Goal: Information Seeking & Learning: Learn about a topic

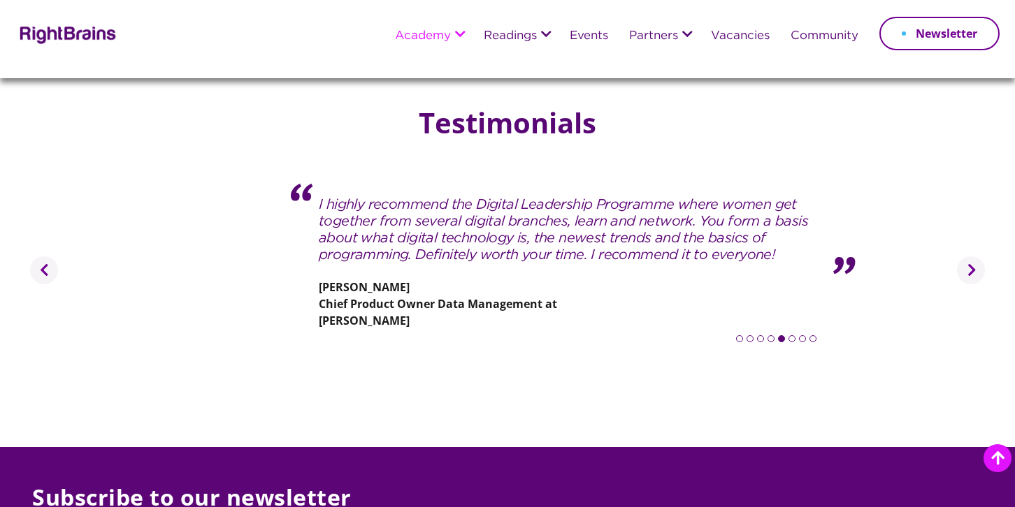
scroll to position [2167, 0]
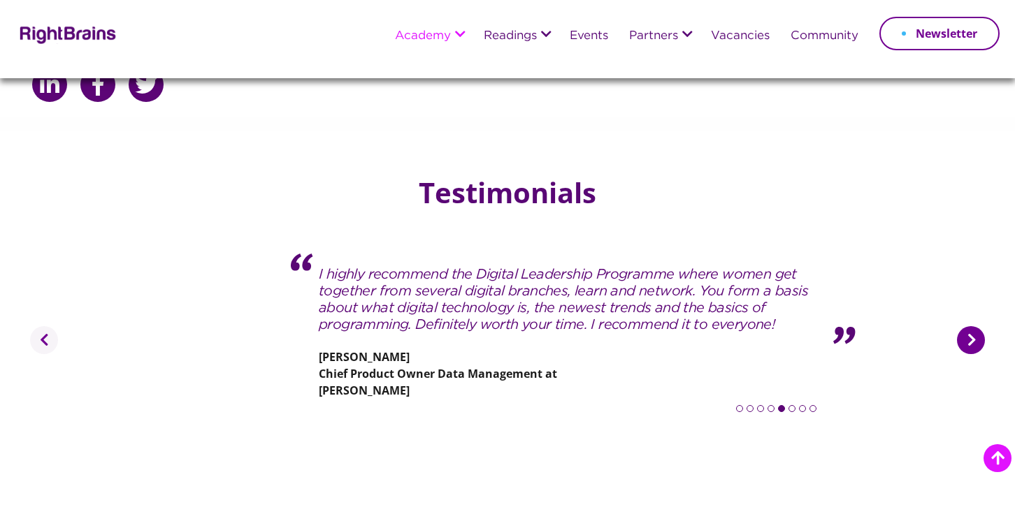
click at [974, 326] on button "Next" at bounding box center [971, 340] width 28 height 28
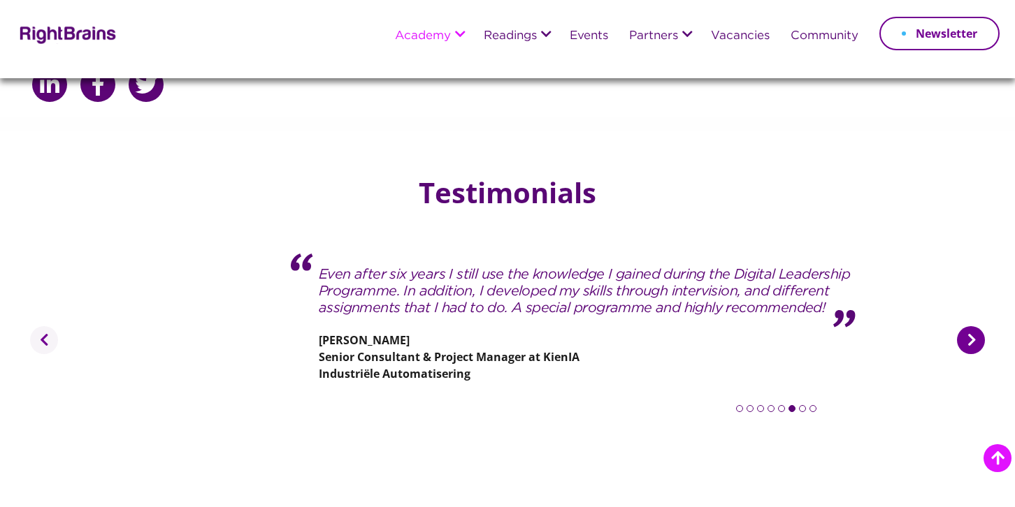
click at [967, 326] on button "Next" at bounding box center [971, 340] width 28 height 28
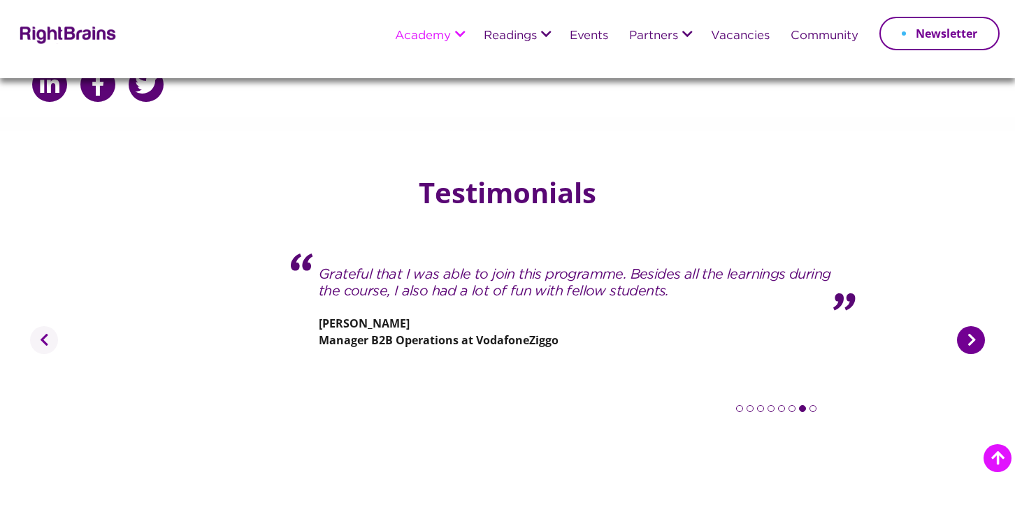
click at [967, 326] on button "Next" at bounding box center [971, 340] width 28 height 28
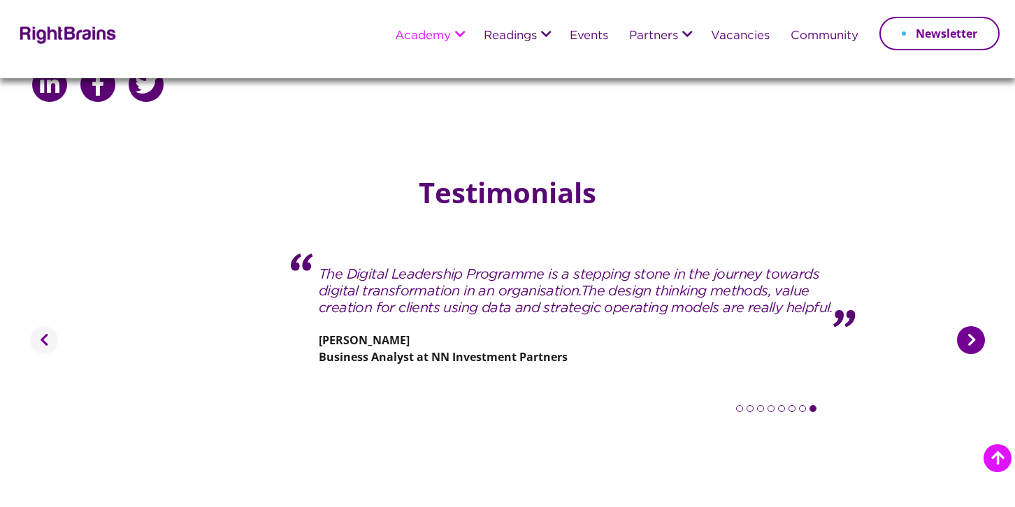
click at [967, 326] on button "Next" at bounding box center [971, 340] width 28 height 28
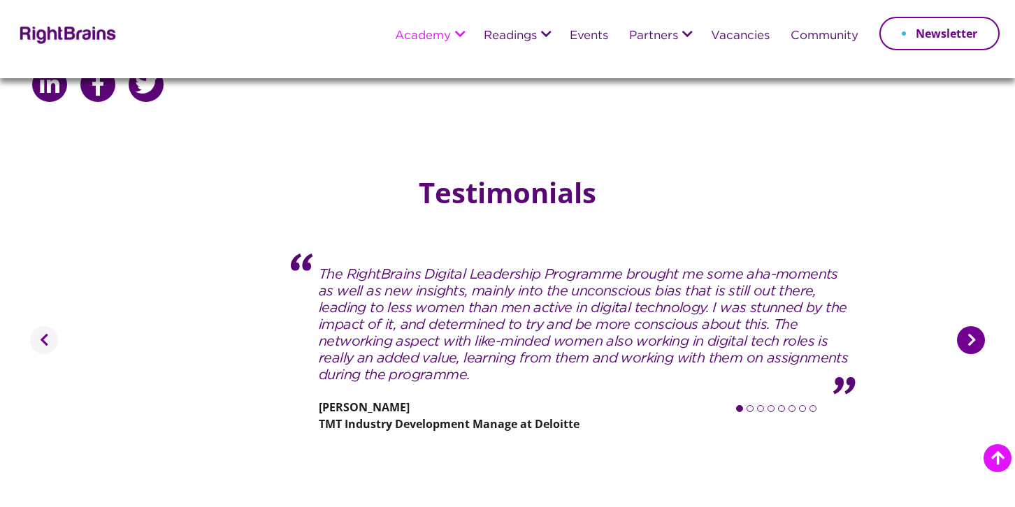
click at [974, 326] on button "Next" at bounding box center [971, 340] width 28 height 28
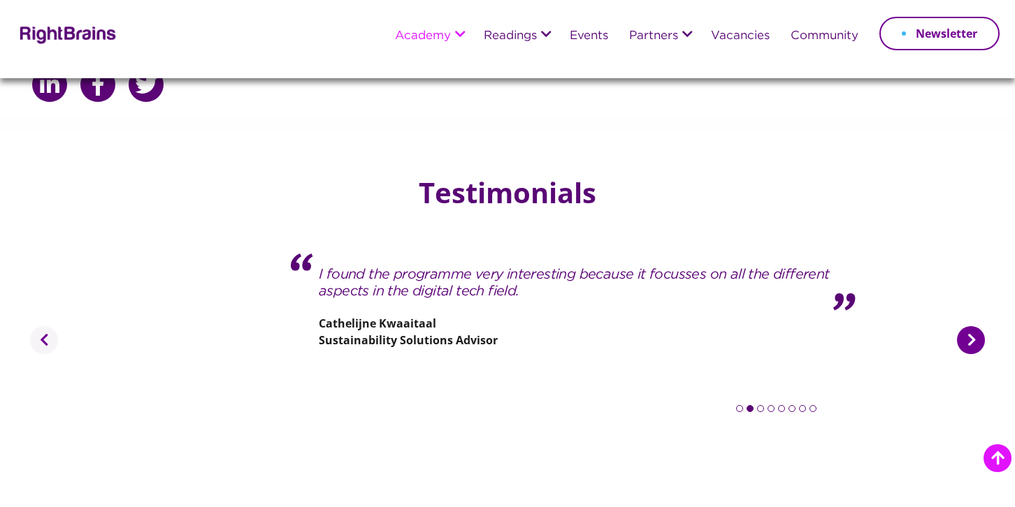
click at [974, 326] on button "Next" at bounding box center [971, 340] width 28 height 28
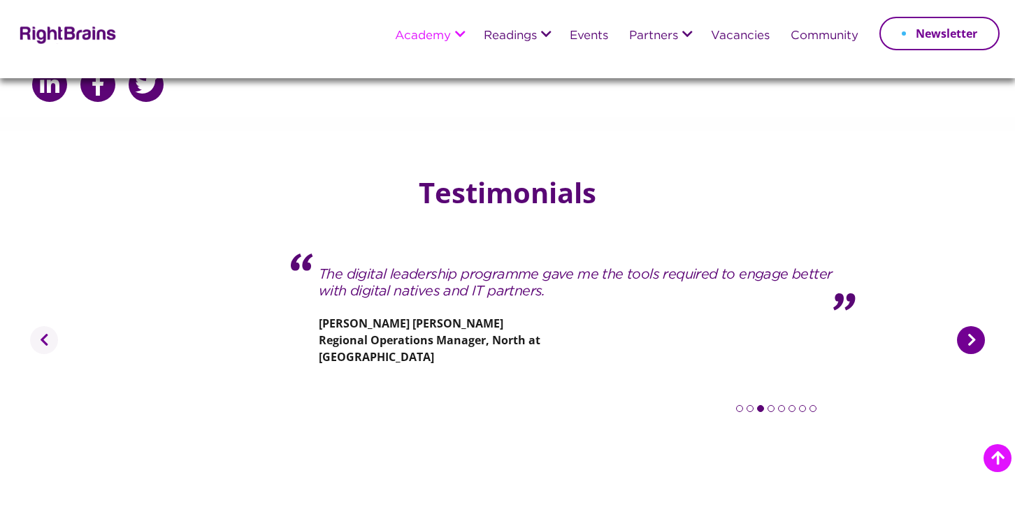
click at [974, 326] on button "Next" at bounding box center [971, 340] width 28 height 28
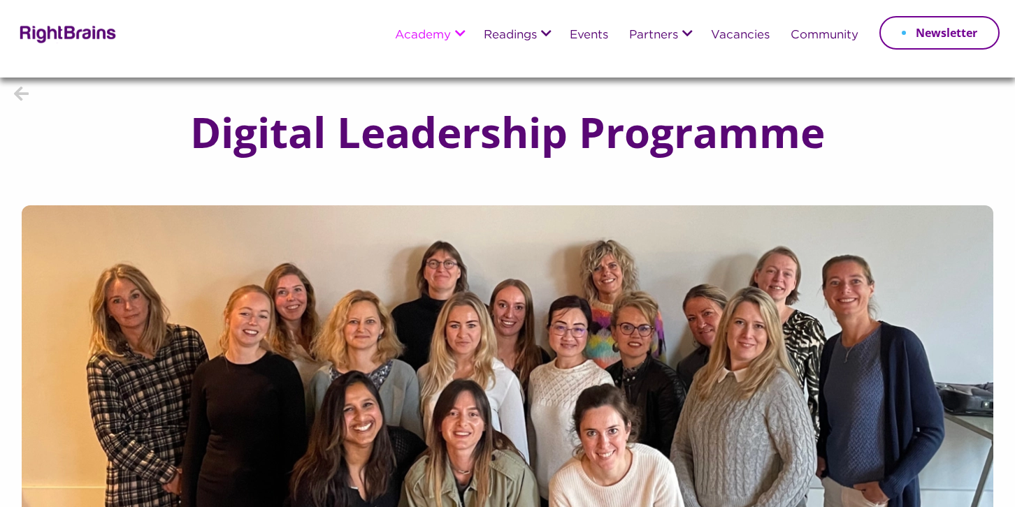
scroll to position [0, 0]
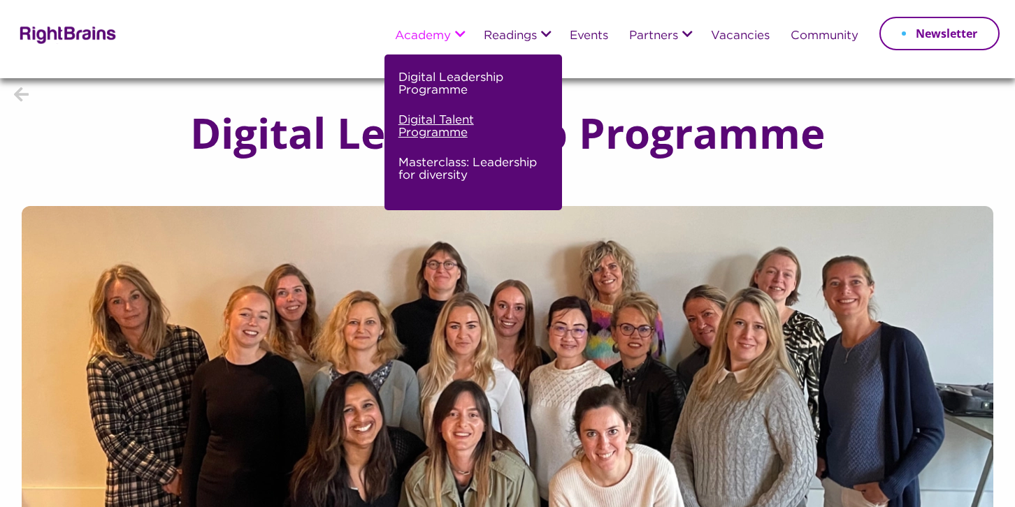
click at [455, 127] on link "Digital Talent Programme" at bounding box center [471, 132] width 146 height 43
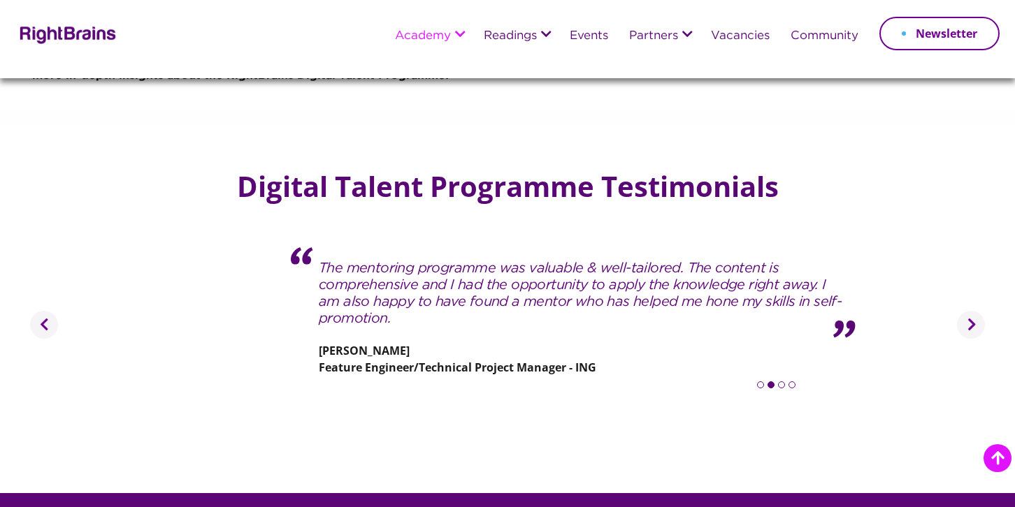
scroll to position [2306, 0]
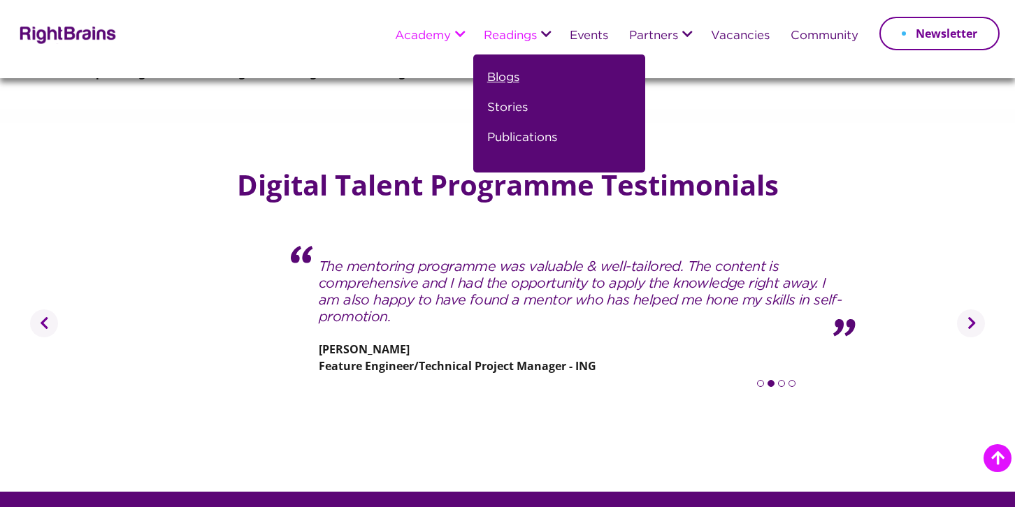
click at [497, 80] on link "Blogs" at bounding box center [503, 83] width 32 height 30
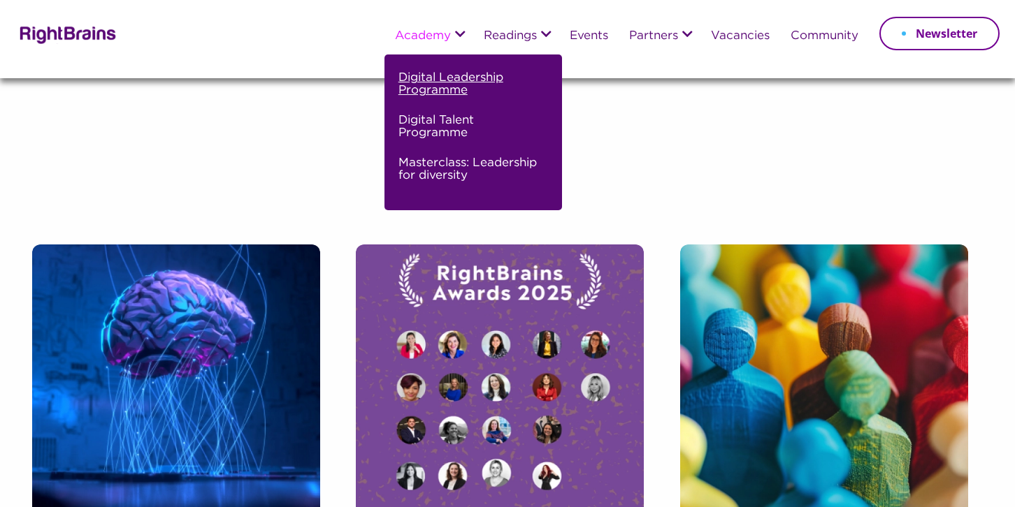
click at [435, 79] on link "Digital Leadership Programme" at bounding box center [471, 89] width 146 height 43
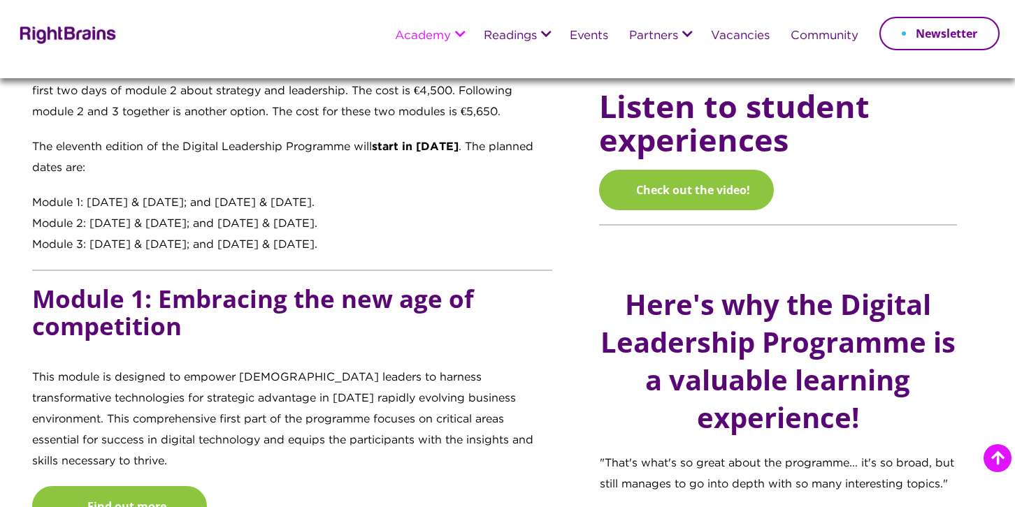
scroll to position [1188, 0]
